Goal: Information Seeking & Learning: Learn about a topic

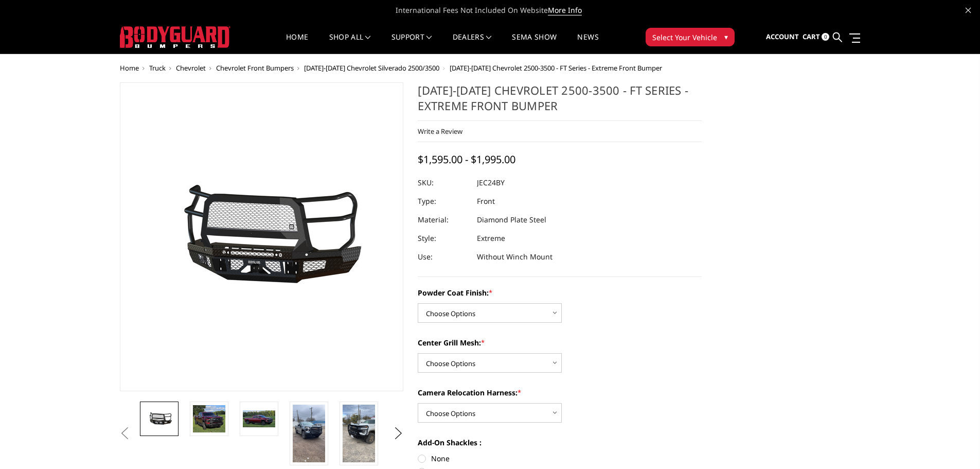
click at [399, 65] on span "[DATE]-[DATE] Chevrolet Silverado 2500/3500" at bounding box center [371, 67] width 135 height 9
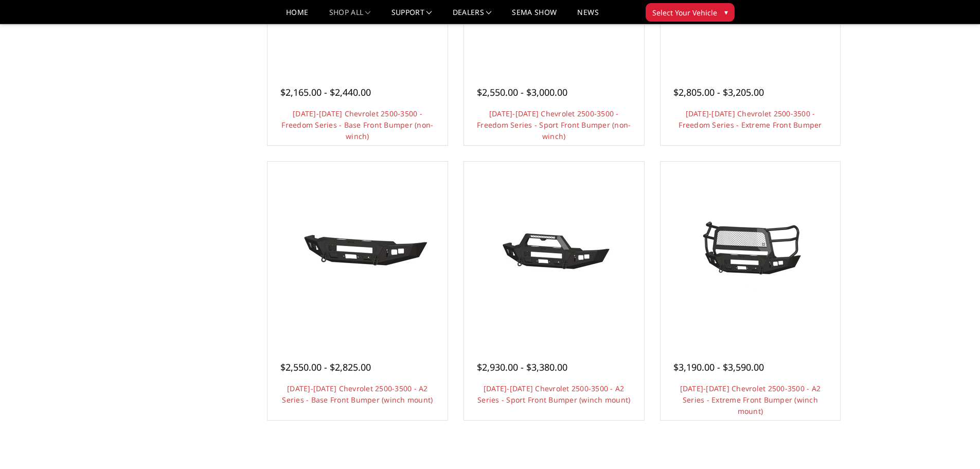
scroll to position [515, 0]
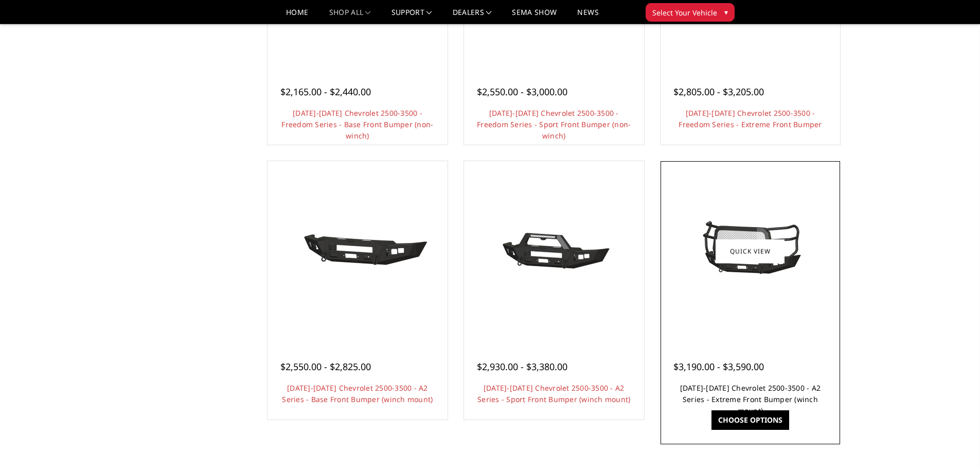
click at [742, 387] on link "[DATE]-[DATE] Chevrolet 2500-3500 - A2 Series - Extreme Front Bumper (winch mou…" at bounding box center [750, 399] width 141 height 32
